Goal: Use online tool/utility: Utilize a website feature to perform a specific function

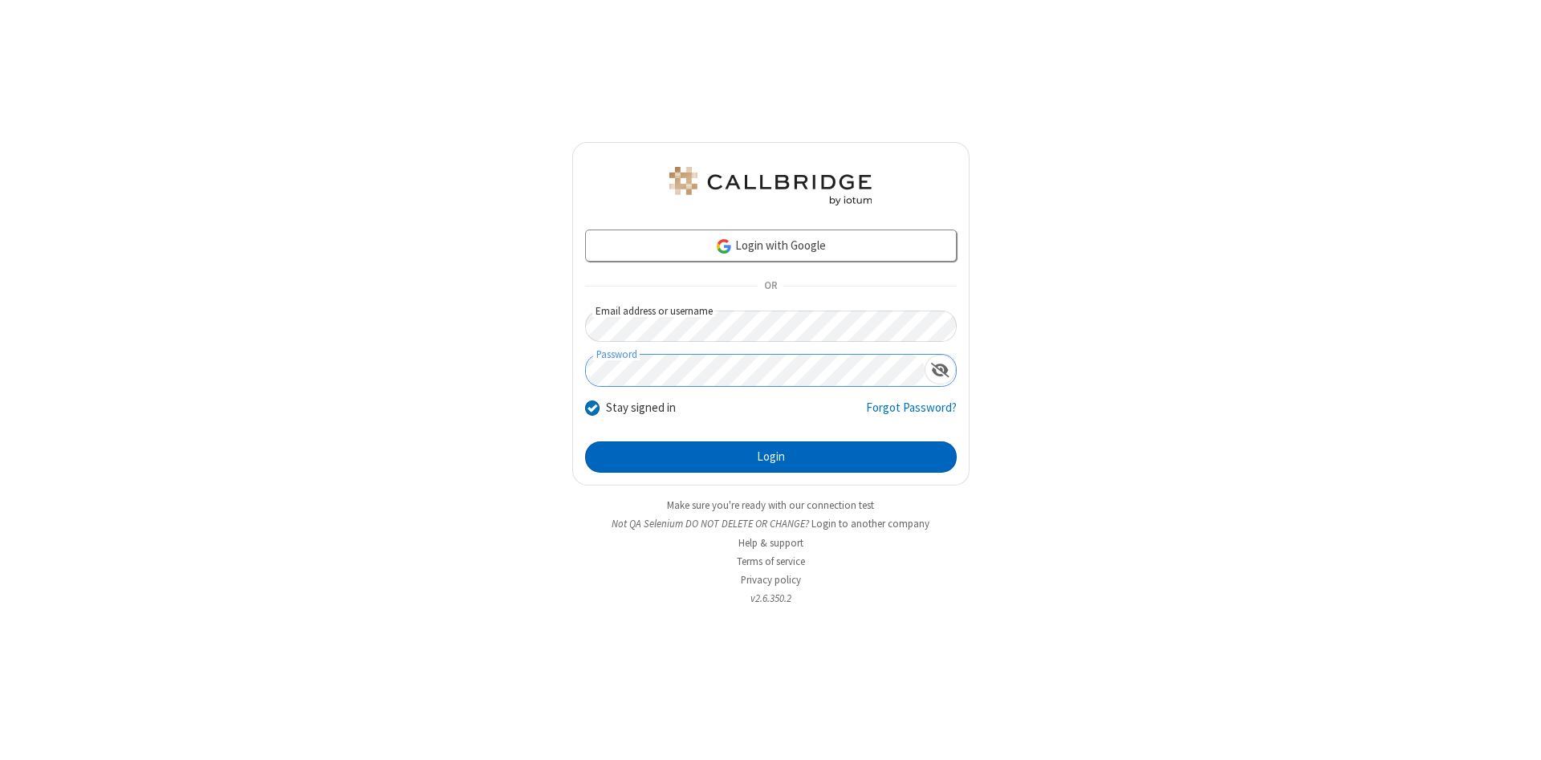
click at [771, 458] on button "Login" at bounding box center [771, 457] width 372 height 32
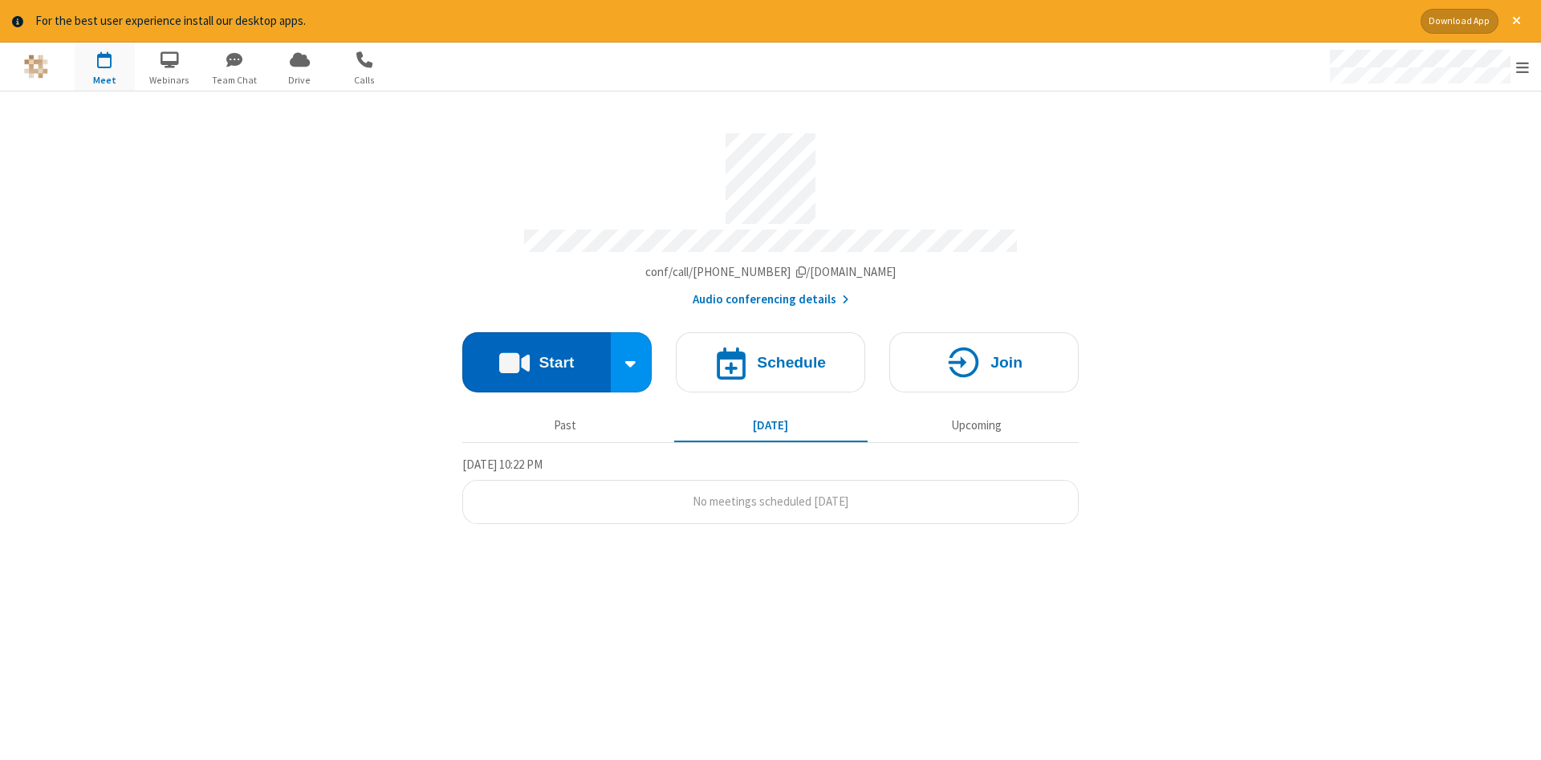
click at [536, 356] on button "Start" at bounding box center [536, 362] width 148 height 60
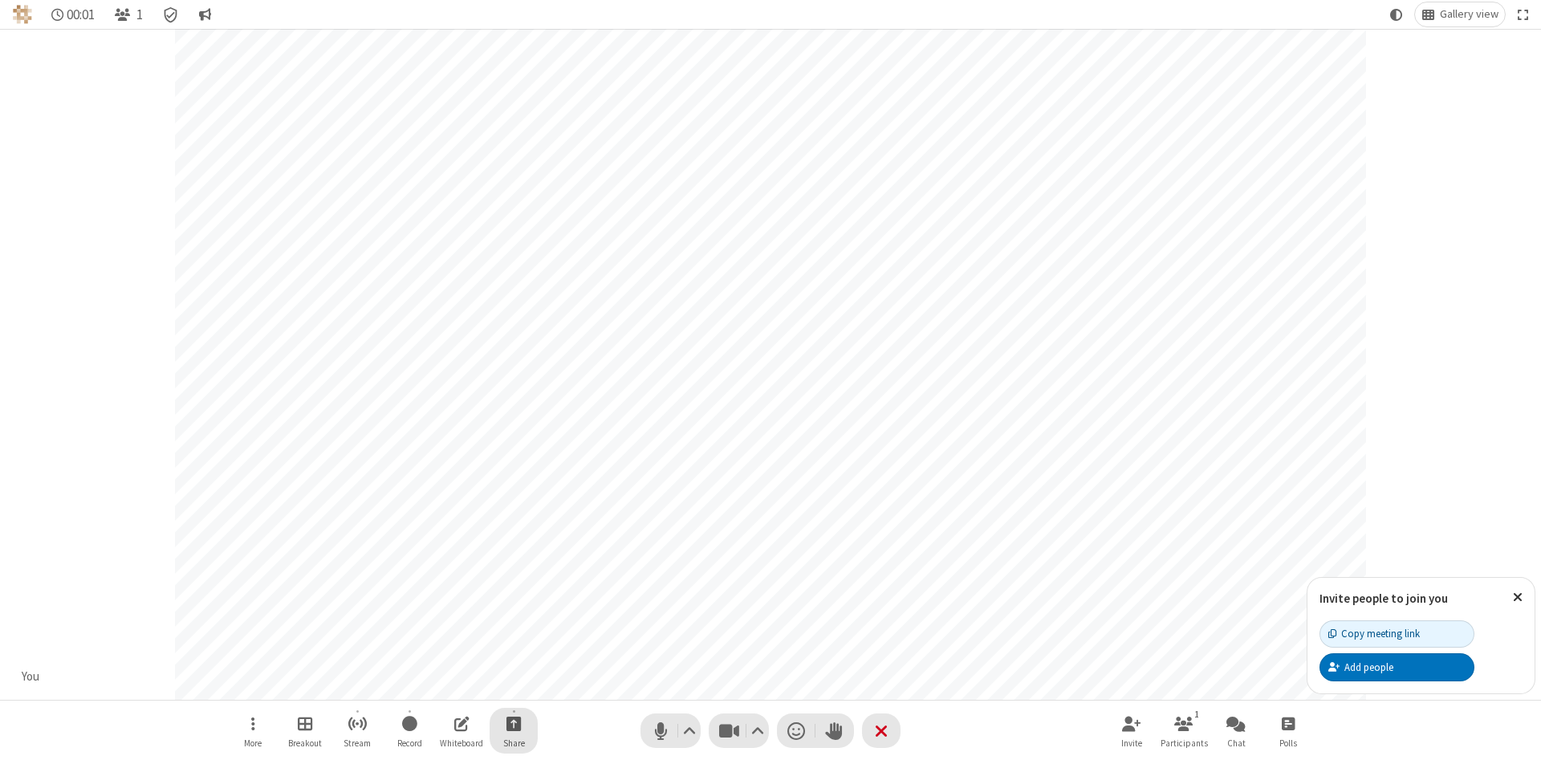
click at [513, 723] on span "Start sharing" at bounding box center [514, 724] width 15 height 20
click at [513, 625] on span "Share additional camera" at bounding box center [523, 629] width 119 height 14
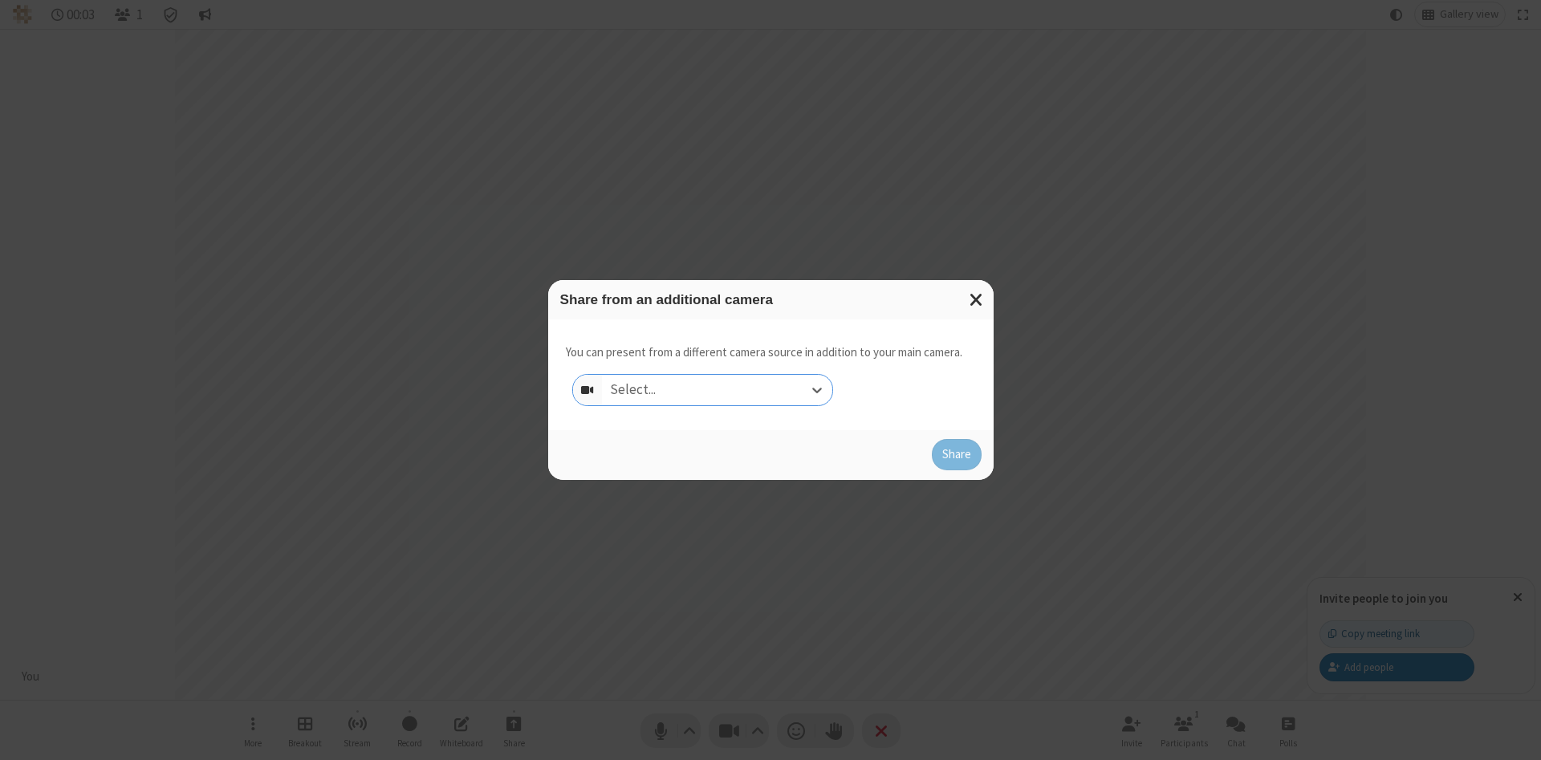
click at [717, 389] on div "Select..." at bounding box center [717, 390] width 230 height 31
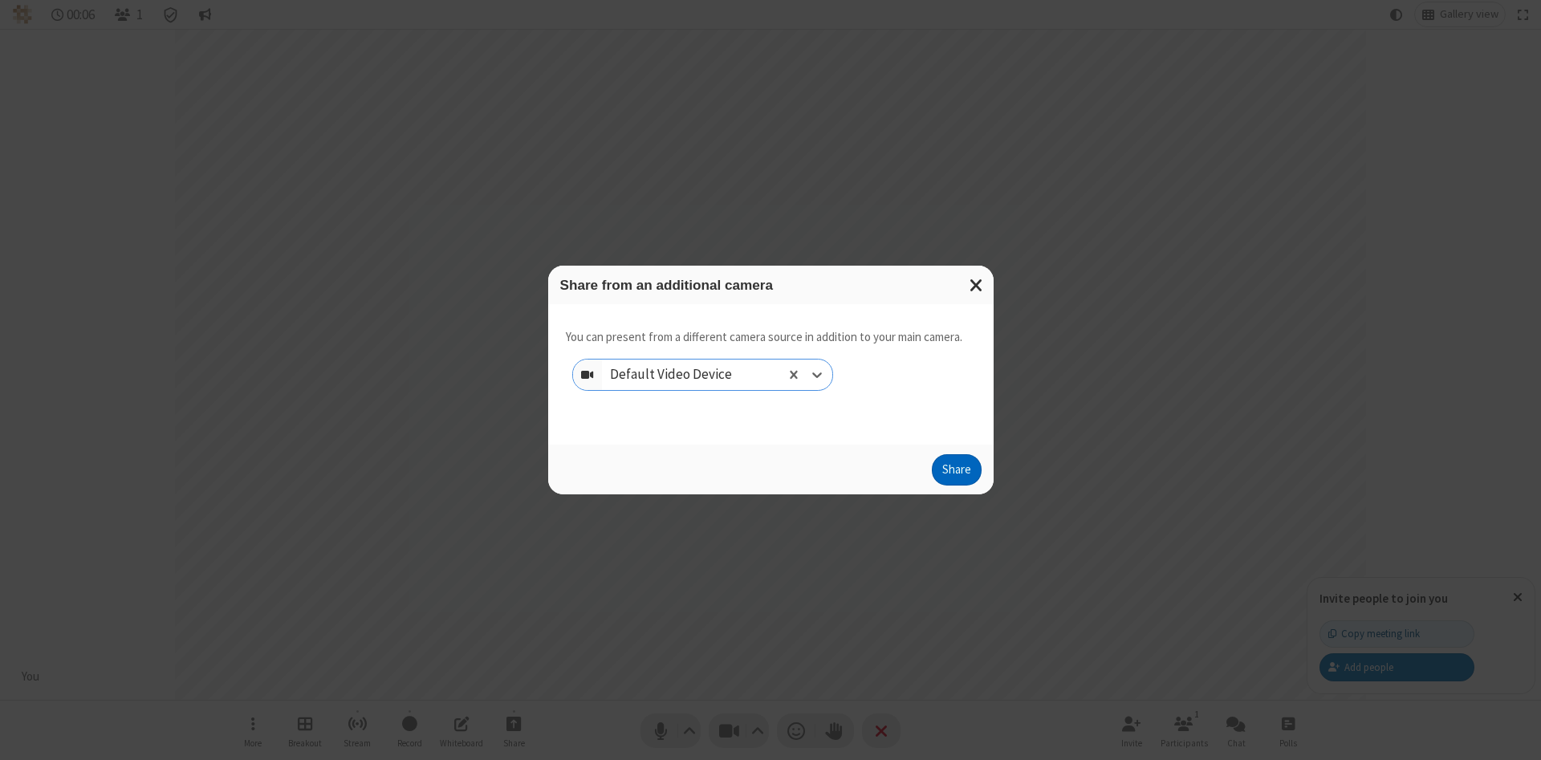
click at [956, 474] on button "Share" at bounding box center [957, 470] width 50 height 32
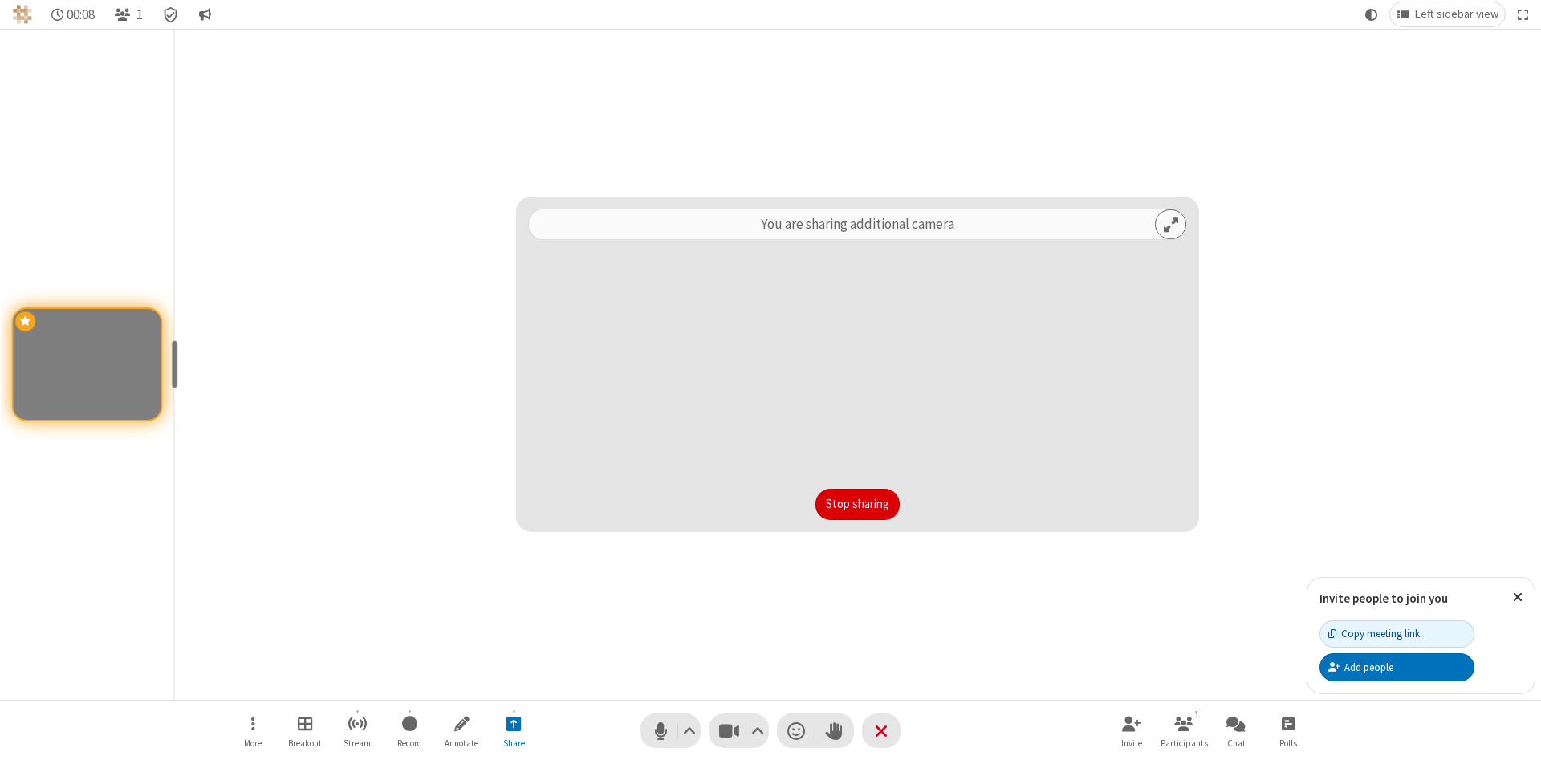
click at [857, 504] on button "Stop sharing" at bounding box center [858, 505] width 84 height 32
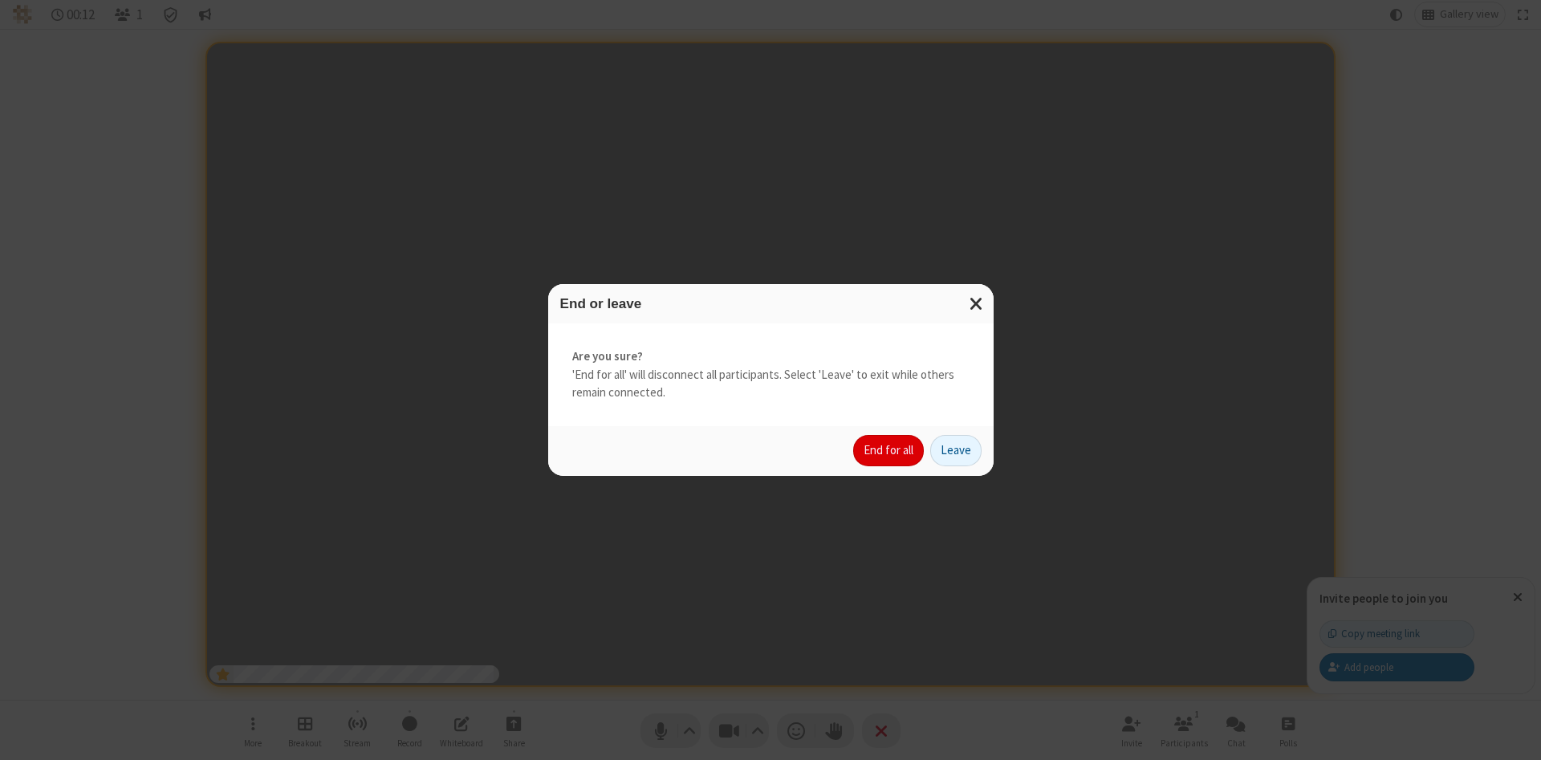
click at [889, 450] on button "End for all" at bounding box center [888, 451] width 71 height 32
